Goal: Task Accomplishment & Management: Manage account settings

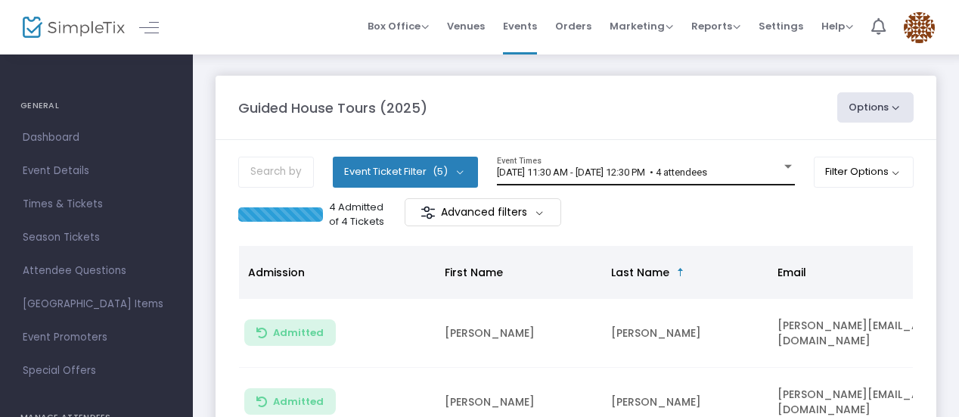
click at [738, 163] on div "[DATE] 11:30 AM - [DATE] 12:30 PM • 4 attendees Event Times" at bounding box center [646, 171] width 298 height 29
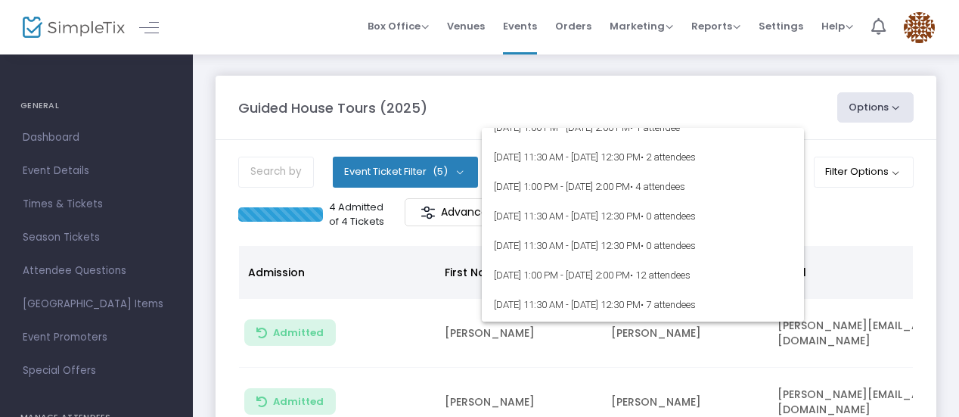
scroll to position [5467, 0]
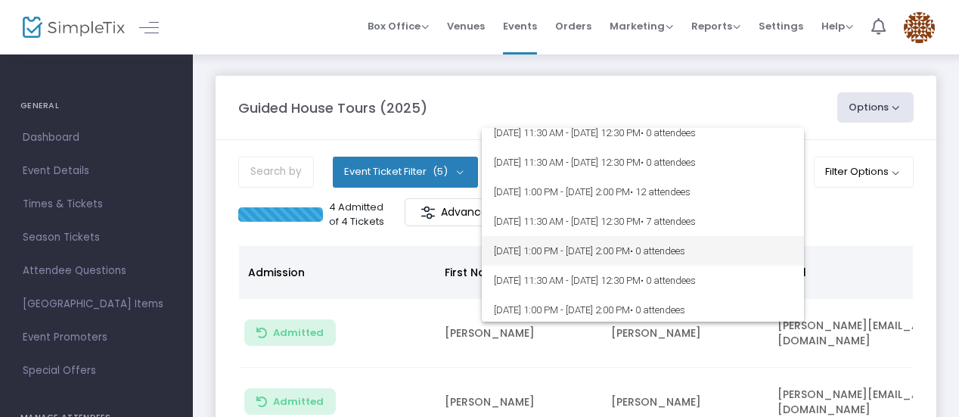
click at [678, 244] on span "[DATE] 1:00 PM - [DATE] 2:00 PM • 0 attendees" at bounding box center [643, 251] width 298 height 30
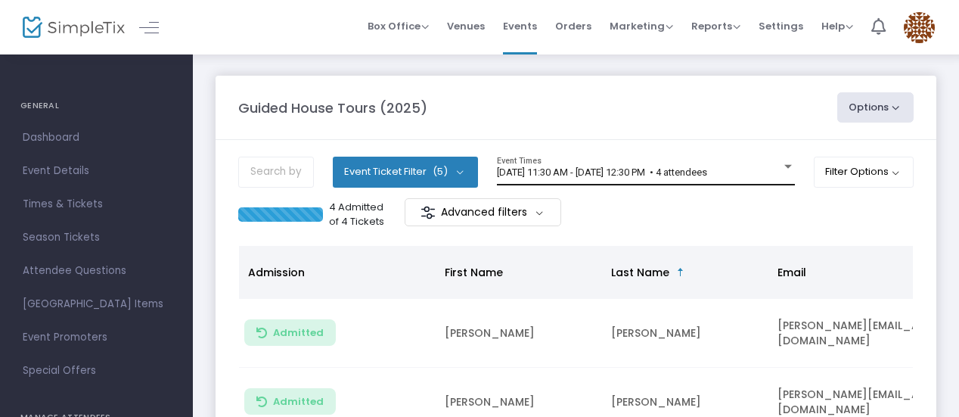
click at [707, 169] on span "[DATE] 11:30 AM - [DATE] 12:30 PM • 4 attendees" at bounding box center [602, 171] width 210 height 11
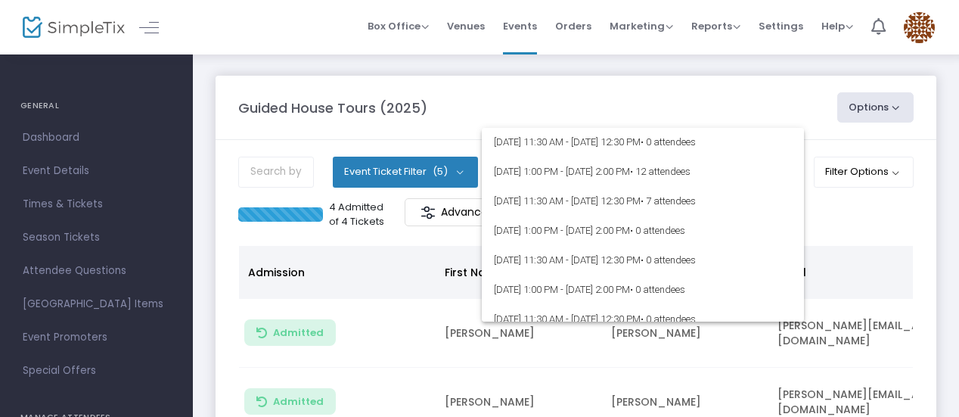
scroll to position [5508, 0]
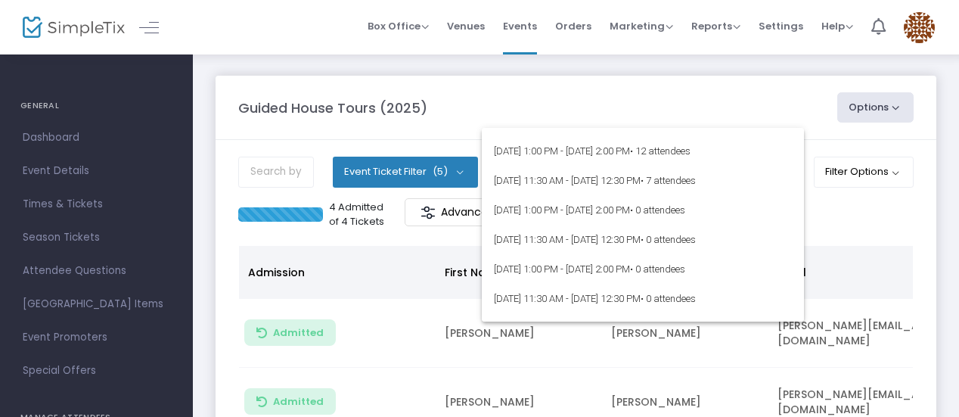
click at [946, 231] on div at bounding box center [479, 208] width 959 height 417
